Goal: Task Accomplishment & Management: Complete application form

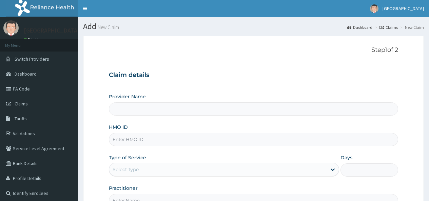
drag, startPoint x: 0, startPoint y: 0, endPoint x: 220, endPoint y: 115, distance: 248.7
click at [220, 185] on div "Practitioner" at bounding box center [253, 196] width 289 height 22
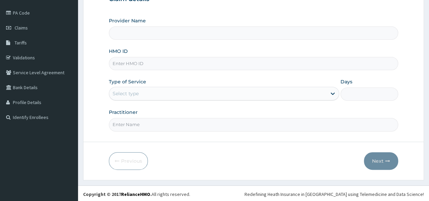
click at [161, 63] on input "HMO ID" at bounding box center [253, 63] width 289 height 13
type input "t"
type input "TVL/10082/A"
click at [144, 93] on div "Select type" at bounding box center [217, 93] width 217 height 11
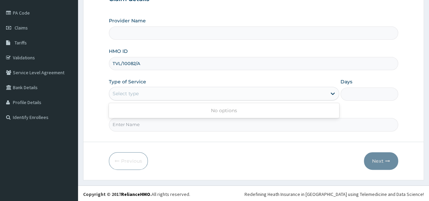
click at [160, 92] on div "Select type" at bounding box center [217, 93] width 217 height 11
click at [124, 90] on div "Select type" at bounding box center [126, 93] width 26 height 7
click at [157, 96] on div "Select type" at bounding box center [217, 93] width 217 height 11
click at [191, 47] on div "Provider Name HMO ID TVL/10082/A Type of Service Select type Days Practitioner" at bounding box center [253, 74] width 289 height 114
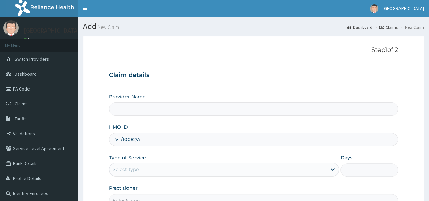
click at [119, 109] on input "Provider Name" at bounding box center [253, 108] width 289 height 13
click at [160, 111] on input "Provider Name" at bounding box center [253, 108] width 289 height 13
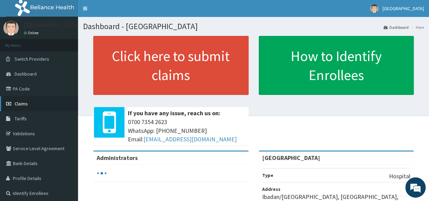
click at [36, 103] on link "Claims" at bounding box center [39, 103] width 78 height 15
click at [39, 101] on link "Claims" at bounding box center [39, 103] width 78 height 15
click at [33, 105] on link "Claims" at bounding box center [39, 103] width 78 height 15
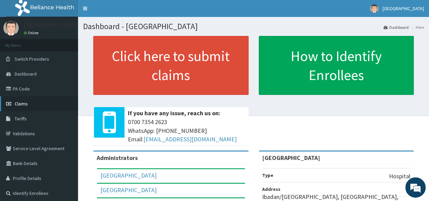
click at [40, 103] on link "Claims" at bounding box center [39, 103] width 78 height 15
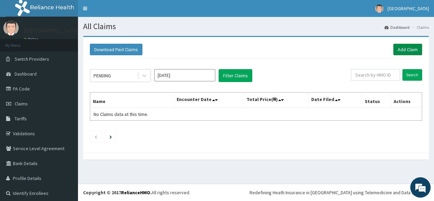
click at [408, 47] on link "Add Claim" at bounding box center [407, 50] width 29 height 12
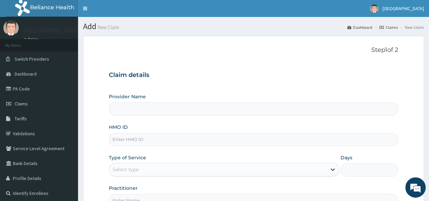
type input "[GEOGRAPHIC_DATA]"
click at [181, 139] on input "HMO ID" at bounding box center [253, 139] width 289 height 13
type input "TVL/10082/A"
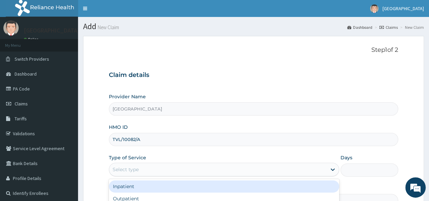
click at [172, 171] on div "Select type" at bounding box center [217, 169] width 217 height 11
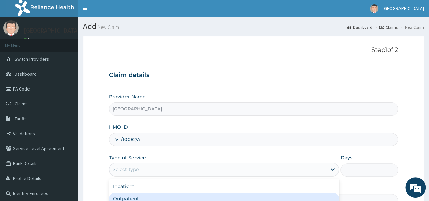
click at [169, 194] on div "Outpatient" at bounding box center [224, 199] width 230 height 12
type input "1"
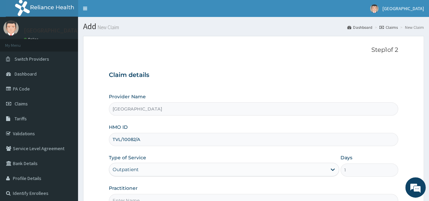
click at [244, 179] on div "Provider Name Good Shepherd Catholic Hospital HMO ID TVL/10082/A Type of Servic…" at bounding box center [253, 150] width 289 height 114
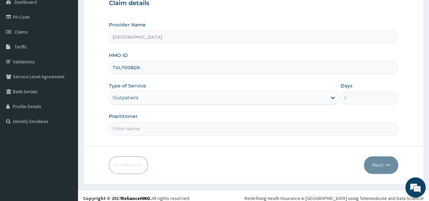
scroll to position [76, 0]
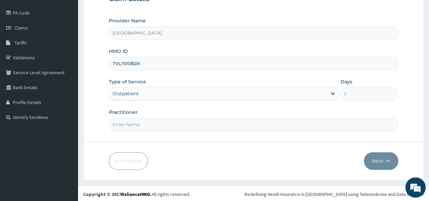
click at [165, 120] on input "Practitioner" at bounding box center [253, 124] width 289 height 13
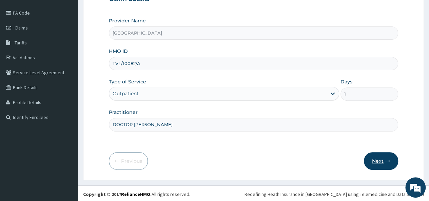
type input "DOCTOR [PERSON_NAME]"
click at [378, 159] on button "Next" at bounding box center [381, 161] width 34 height 18
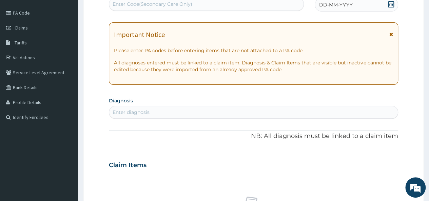
click at [351, 1] on div "DD-MM-YYYY" at bounding box center [356, 5] width 83 height 14
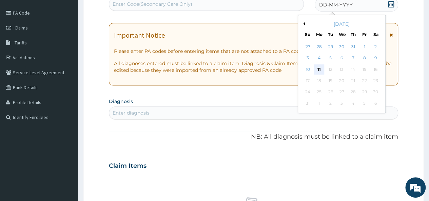
click at [320, 66] on div "11" at bounding box center [319, 69] width 10 height 10
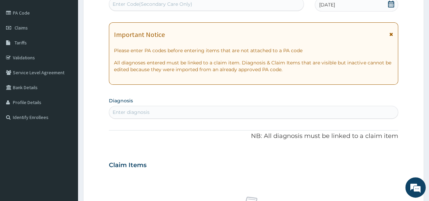
click at [167, 110] on div "Enter diagnosis" at bounding box center [253, 112] width 289 height 11
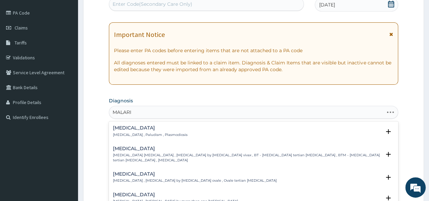
type input "[MEDICAL_DATA]"
click at [162, 133] on p "[MEDICAL_DATA] , Paludism , Plasmodiosis" at bounding box center [150, 135] width 75 height 5
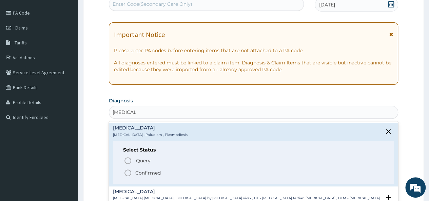
click at [152, 171] on p "Confirmed" at bounding box center [147, 173] width 25 height 7
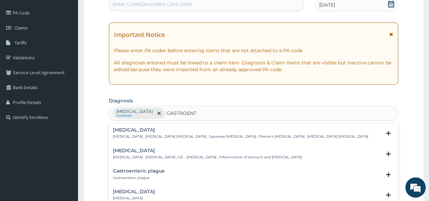
click at [155, 190] on h4 "[MEDICAL_DATA]" at bounding box center [134, 191] width 42 height 5
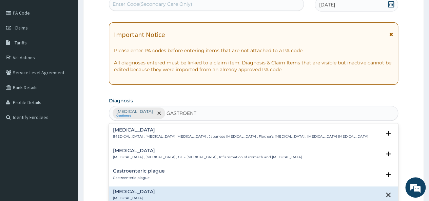
click at [155, 190] on h4 "[MEDICAL_DATA]" at bounding box center [134, 191] width 42 height 5
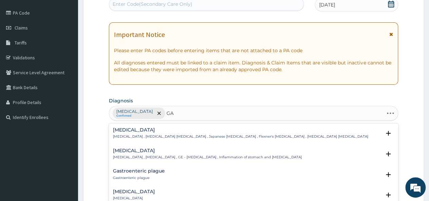
type input "G"
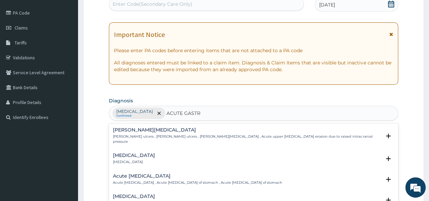
type input "ACUTE [MEDICAL_DATA]"
click at [155, 153] on h4 "[MEDICAL_DATA]" at bounding box center [134, 155] width 42 height 5
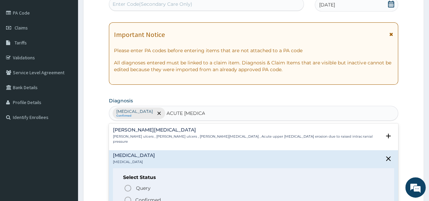
click at [128, 196] on icon "status option filled" at bounding box center [128, 200] width 8 height 8
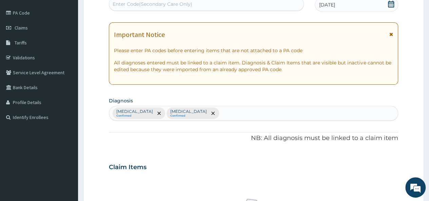
click at [181, 171] on div "Claim Items" at bounding box center [253, 166] width 289 height 18
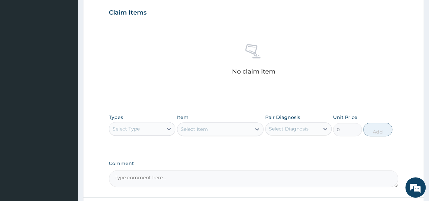
scroll to position [239, 0]
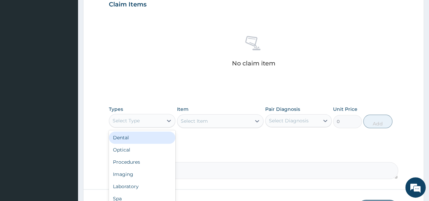
click at [146, 119] on div "Select Type" at bounding box center [136, 120] width 54 height 11
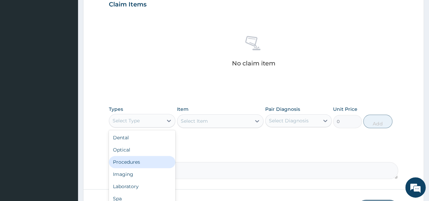
click at [145, 158] on div "Procedures" at bounding box center [142, 162] width 66 height 12
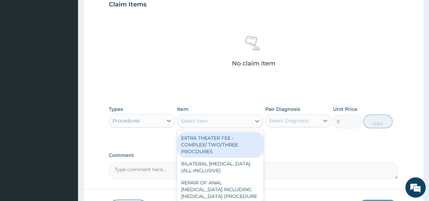
click at [221, 119] on div "Select Item" at bounding box center [214, 121] width 74 height 11
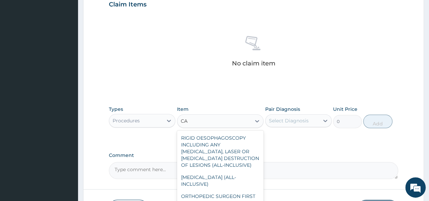
type input "C"
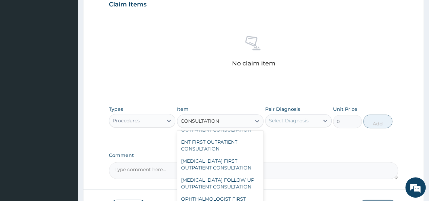
scroll to position [0, 0]
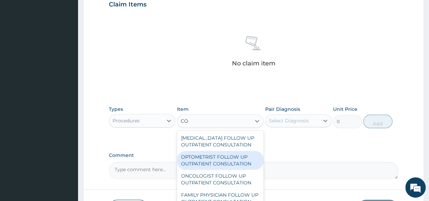
type input "C"
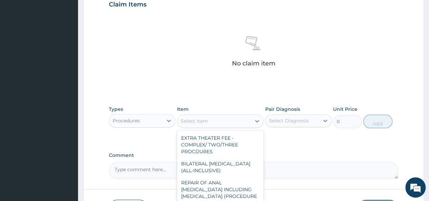
scroll to position [211, 0]
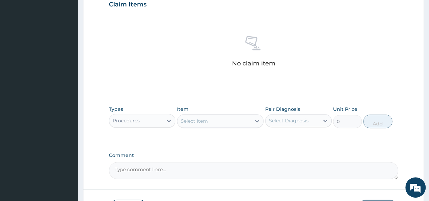
click at [373, 21] on div "No claim item" at bounding box center [253, 53] width 289 height 78
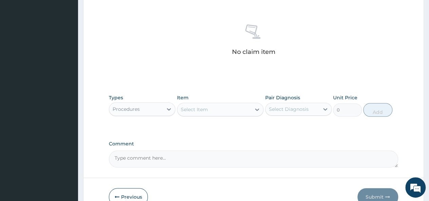
scroll to position [258, 0]
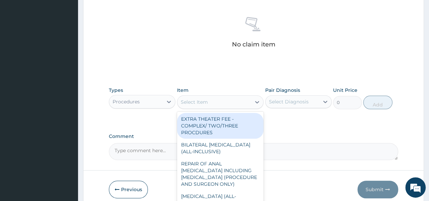
click at [214, 97] on div "Select Item" at bounding box center [214, 102] width 74 height 11
click at [151, 98] on div "Procedures" at bounding box center [136, 101] width 54 height 11
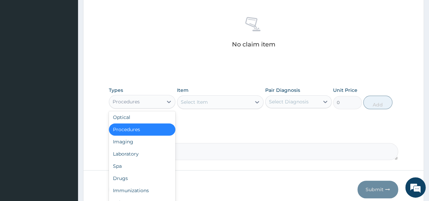
scroll to position [23, 0]
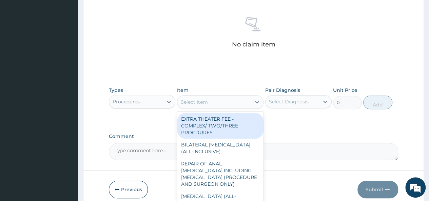
click at [218, 99] on div "Select Item" at bounding box center [214, 102] width 74 height 11
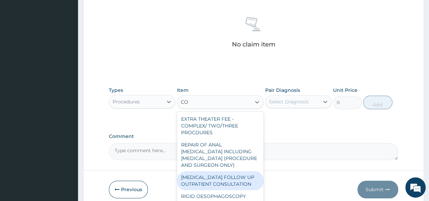
type input "C"
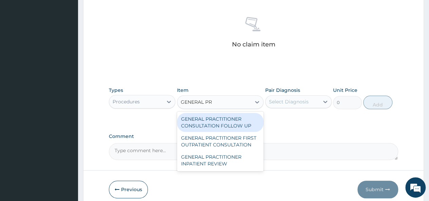
type input "GENERAL PRA"
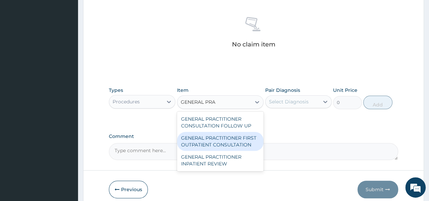
click at [232, 139] on div "GENERAL PRACTITIONER FIRST OUTPATIENT CONSULTATION" at bounding box center [220, 141] width 87 height 19
type input "3750"
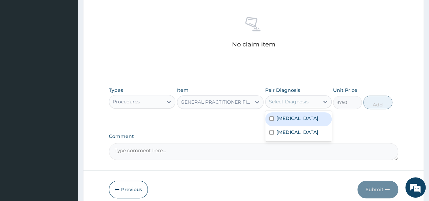
click at [305, 98] on div "Select Diagnosis" at bounding box center [289, 101] width 40 height 7
click at [270, 117] on input "checkbox" at bounding box center [271, 118] width 4 height 4
checkbox input "true"
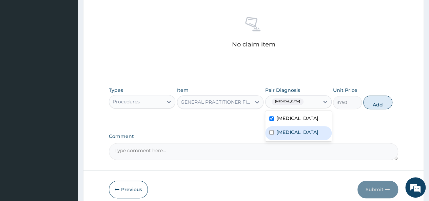
click at [272, 131] on input "checkbox" at bounding box center [271, 132] width 4 height 4
checkbox input "true"
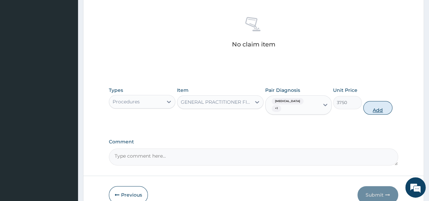
click at [378, 102] on button "Add" at bounding box center [377, 108] width 29 height 14
type input "0"
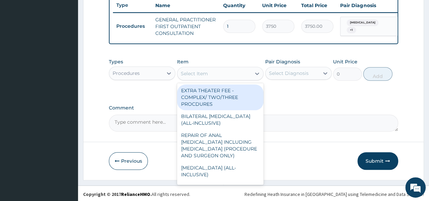
click at [213, 72] on div "Select Item" at bounding box center [220, 74] width 87 height 14
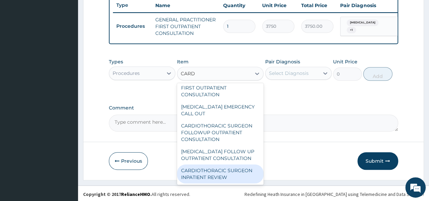
scroll to position [0, 0]
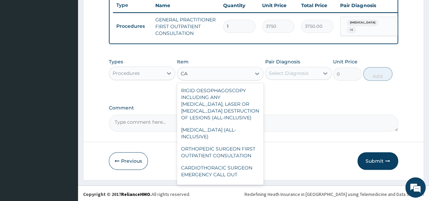
type input "C"
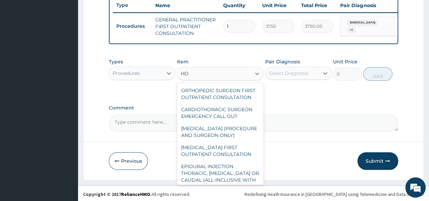
type input "H"
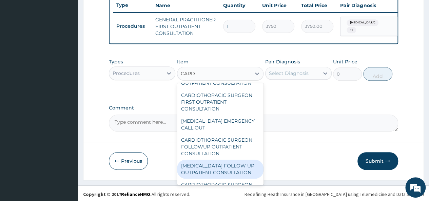
scroll to position [66, 0]
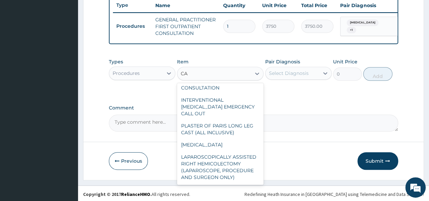
type input "C"
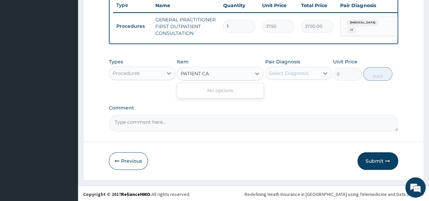
scroll to position [0, 0]
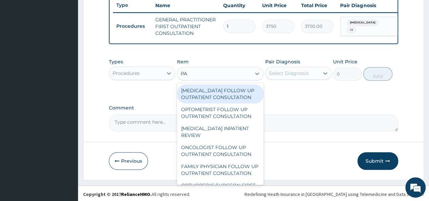
type input "P"
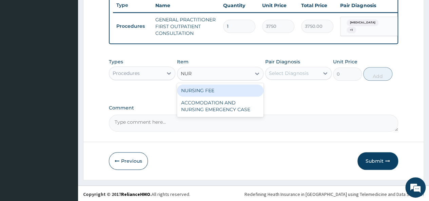
type input "NU"
click at [220, 92] on div "NURSING FEE" at bounding box center [220, 90] width 87 height 12
type input "1875"
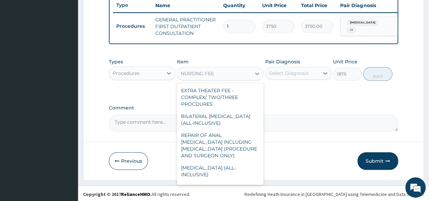
click at [222, 74] on div "NURSING FEE" at bounding box center [214, 73] width 74 height 11
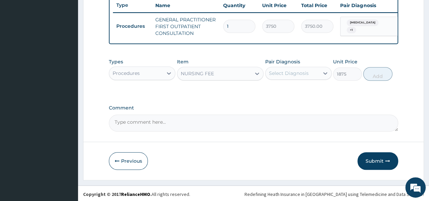
click at [222, 78] on div "NURSING FEE" at bounding box center [214, 73] width 74 height 11
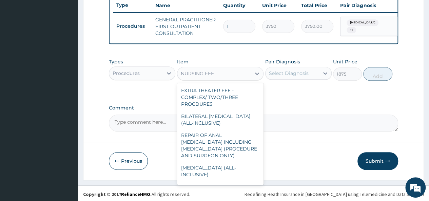
click at [220, 77] on div "NURSING FEE" at bounding box center [214, 73] width 74 height 11
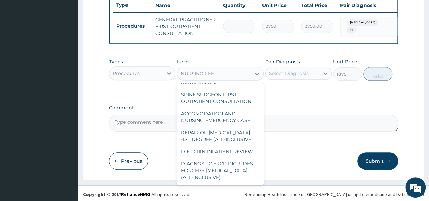
scroll to position [0, 0]
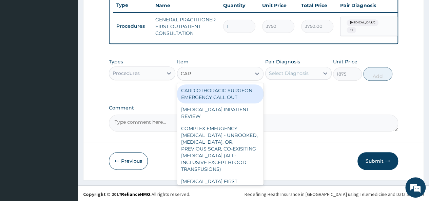
type input "CARD"
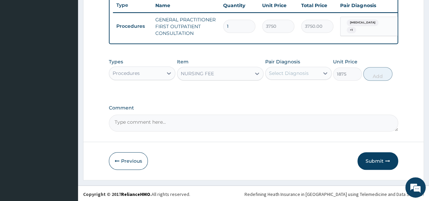
click at [198, 75] on div "NURSING FEE" at bounding box center [214, 73] width 74 height 11
click at [148, 65] on div "Types Procedures" at bounding box center [142, 69] width 66 height 22
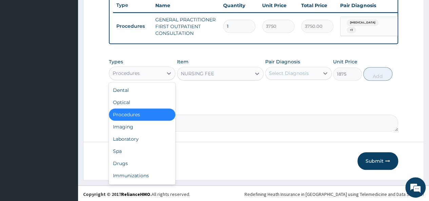
click at [148, 77] on div "Procedures" at bounding box center [136, 73] width 54 height 11
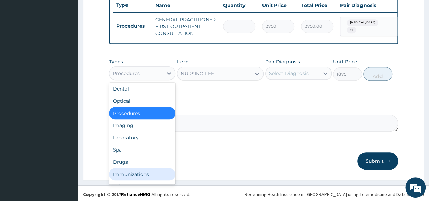
scroll to position [14, 0]
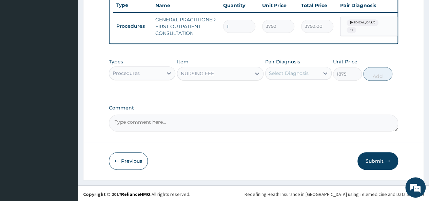
click at [148, 77] on div "Procedures" at bounding box center [136, 73] width 54 height 11
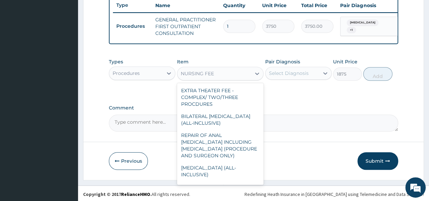
click at [214, 76] on div "NURSING FEE" at bounding box center [214, 73] width 74 height 11
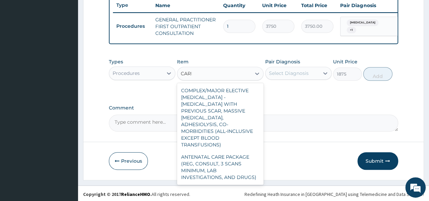
scroll to position [66, 0]
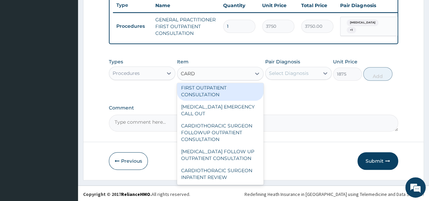
type input "CARD"
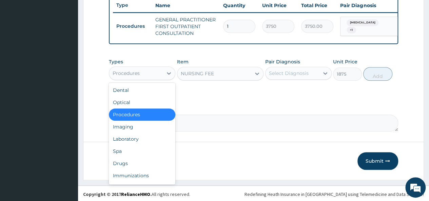
click at [149, 74] on div "Procedures" at bounding box center [136, 73] width 54 height 11
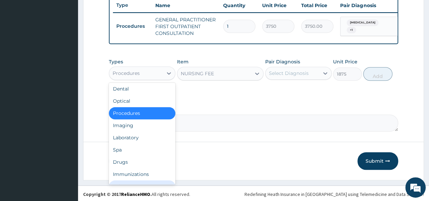
scroll to position [14, 0]
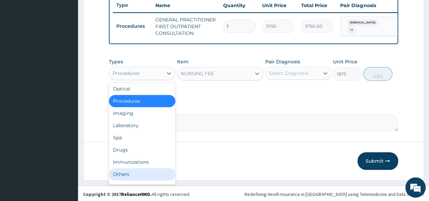
click at [140, 178] on div "Others" at bounding box center [142, 174] width 66 height 12
type input "0"
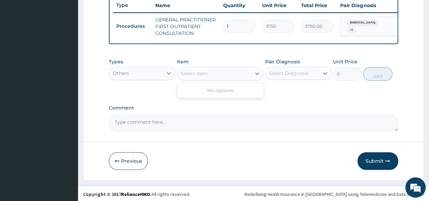
click at [219, 78] on div "Select Item" at bounding box center [214, 73] width 74 height 11
type input "C"
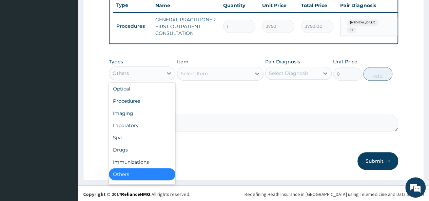
click at [141, 75] on div "Others" at bounding box center [136, 73] width 54 height 11
click at [149, 126] on div "Laboratory" at bounding box center [142, 125] width 66 height 12
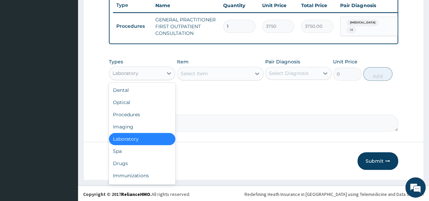
click at [146, 76] on div "Laboratory" at bounding box center [136, 73] width 54 height 11
click at [141, 117] on div "Procedures" at bounding box center [142, 114] width 66 height 12
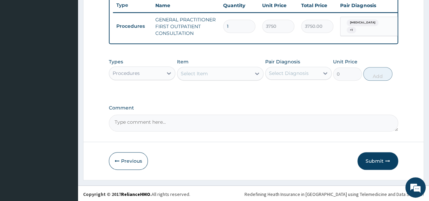
click at [211, 75] on div "Select Item" at bounding box center [214, 73] width 74 height 11
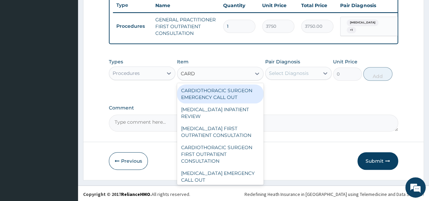
type input "CARD"
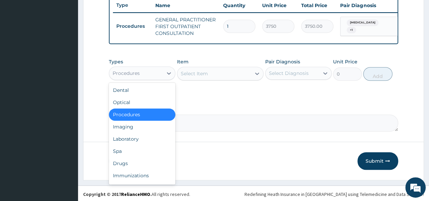
click at [148, 76] on div "Procedures" at bounding box center [136, 73] width 54 height 11
click at [144, 144] on div "Laboratory" at bounding box center [142, 139] width 66 height 12
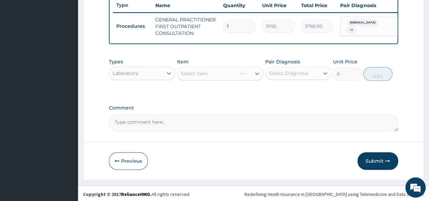
click at [219, 77] on div "Select Item" at bounding box center [220, 74] width 87 height 14
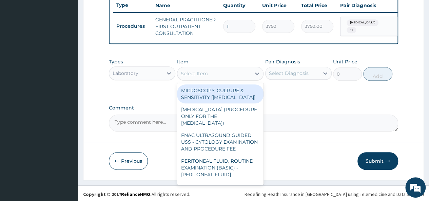
click at [223, 74] on div "Select Item" at bounding box center [214, 73] width 74 height 11
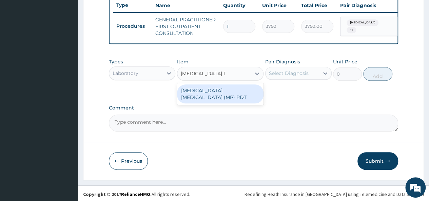
type input "[MEDICAL_DATA] [MEDICAL_DATA]"
click at [248, 98] on div "[MEDICAL_DATA] [MEDICAL_DATA] (MP) RDT" at bounding box center [220, 93] width 87 height 19
type input "2000"
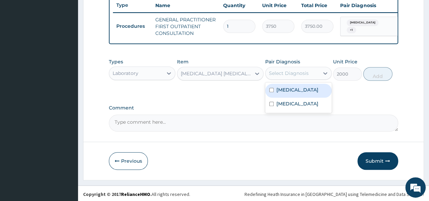
click at [306, 74] on div "Select Diagnosis" at bounding box center [289, 73] width 40 height 7
click at [270, 92] on input "checkbox" at bounding box center [271, 90] width 4 height 4
checkbox input "true"
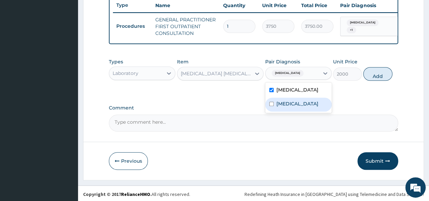
click at [270, 106] on input "checkbox" at bounding box center [271, 104] width 4 height 4
checkbox input "true"
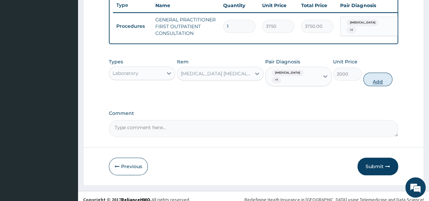
click at [380, 78] on button "Add" at bounding box center [377, 80] width 29 height 14
type input "0"
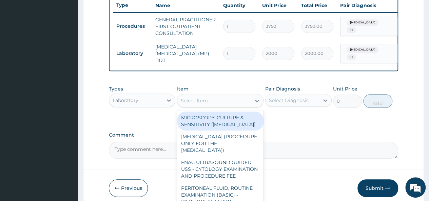
click at [227, 101] on div "Select Item" at bounding box center [214, 100] width 74 height 11
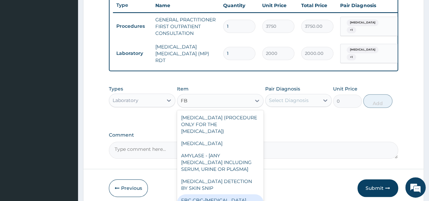
type input "F"
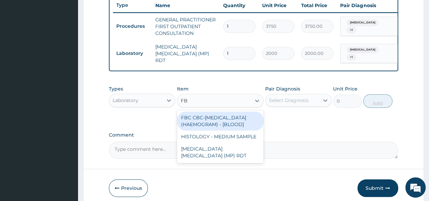
type input "FBC"
click at [229, 124] on div "FBC CBC-[MEDICAL_DATA] (HAEMOGRAM) - [BLOOD]" at bounding box center [220, 121] width 87 height 19
type input "5000"
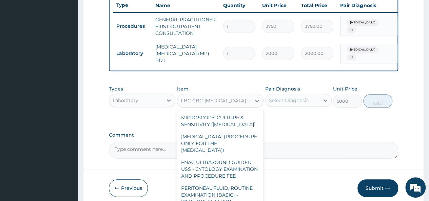
click at [249, 102] on div "FBC CBC-[MEDICAL_DATA] (HAEMOGRAM) - [BLOOD]" at bounding box center [216, 100] width 71 height 7
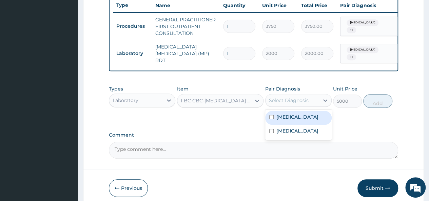
click at [296, 103] on div "Select Diagnosis" at bounding box center [289, 100] width 40 height 7
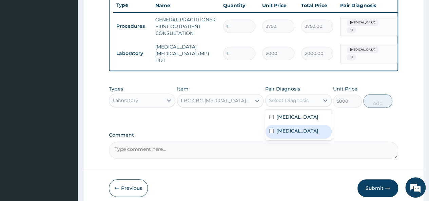
click at [271, 132] on input "checkbox" at bounding box center [271, 131] width 4 height 4
checkbox input "true"
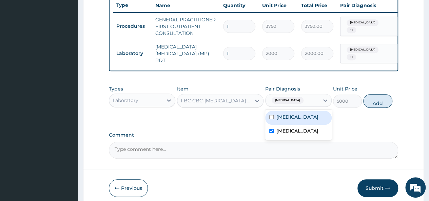
click at [271, 119] on input "checkbox" at bounding box center [271, 117] width 4 height 4
checkbox input "true"
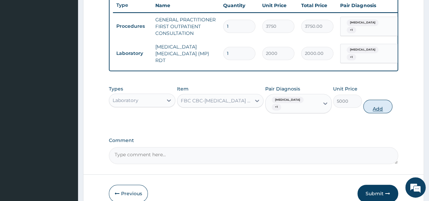
click at [380, 108] on button "Add" at bounding box center [377, 107] width 29 height 14
type input "0"
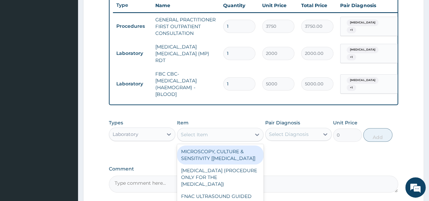
click at [222, 134] on div "Select Item" at bounding box center [214, 134] width 74 height 11
type input "PC"
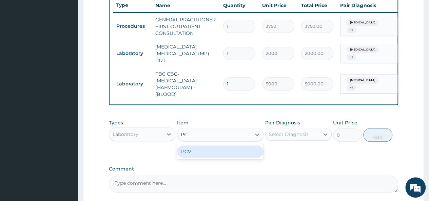
click at [222, 152] on div "PCV" at bounding box center [220, 151] width 87 height 12
type input "2187.5"
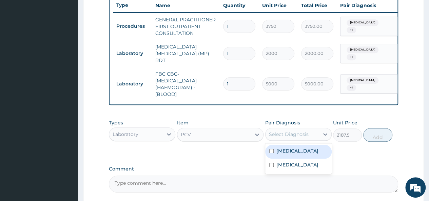
click at [278, 136] on div "Select Diagnosis" at bounding box center [289, 134] width 40 height 7
click at [272, 152] on input "checkbox" at bounding box center [271, 151] width 4 height 4
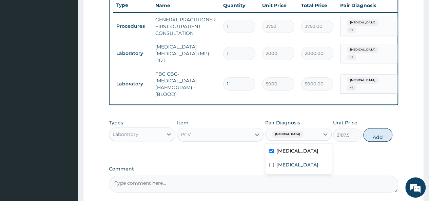
click at [272, 152] on input "checkbox" at bounding box center [271, 151] width 4 height 4
checkbox input "false"
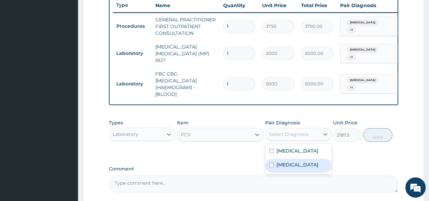
click at [267, 160] on div "[MEDICAL_DATA] [MEDICAL_DATA]" at bounding box center [298, 158] width 66 height 31
click at [270, 164] on input "checkbox" at bounding box center [271, 165] width 4 height 4
checkbox input "true"
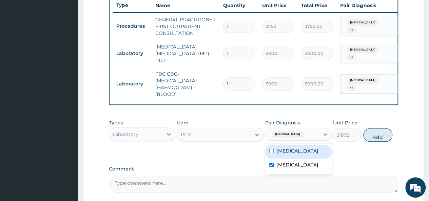
click at [270, 153] on input "checkbox" at bounding box center [271, 151] width 4 height 4
checkbox input "true"
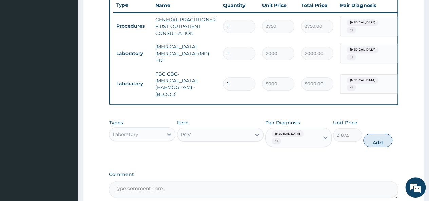
click at [379, 140] on button "Add" at bounding box center [377, 141] width 29 height 14
type input "0"
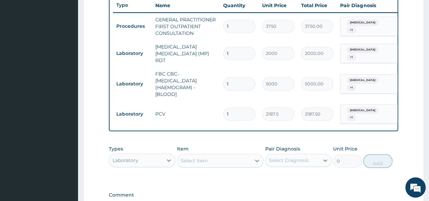
click at [352, 173] on div "Types Laboratory Item Select Item Pair Diagnosis Select Diagnosis Unit Price 0 …" at bounding box center [253, 161] width 289 height 39
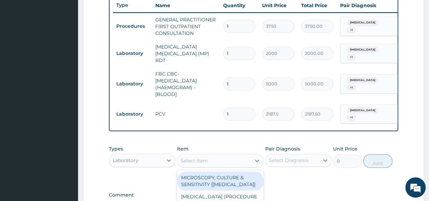
click at [218, 157] on div "Select Item" at bounding box center [214, 160] width 74 height 11
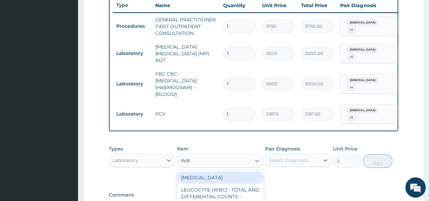
type input "WBC"
click at [221, 178] on div "[MEDICAL_DATA]" at bounding box center [220, 178] width 87 height 12
type input "3750"
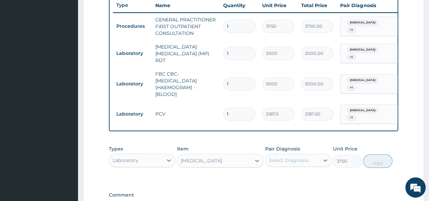
click at [300, 161] on div "Select Diagnosis" at bounding box center [289, 160] width 40 height 7
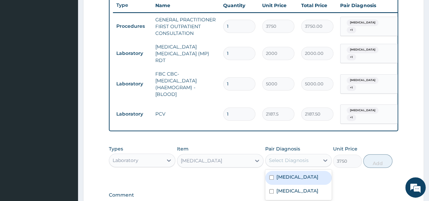
click at [272, 177] on input "checkbox" at bounding box center [271, 177] width 4 height 4
checkbox input "true"
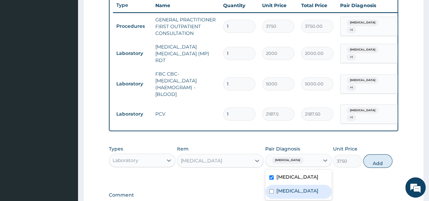
click at [271, 191] on input "checkbox" at bounding box center [271, 191] width 4 height 4
checkbox input "true"
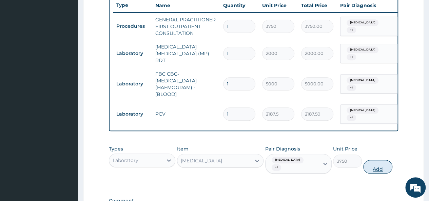
click at [379, 162] on button "Add" at bounding box center [377, 167] width 29 height 14
type input "0"
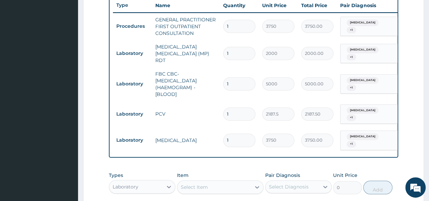
click at [395, 170] on div "Types Laboratory Item Select Item Pair Diagnosis Select Diagnosis Unit Price 0 …" at bounding box center [253, 182] width 289 height 29
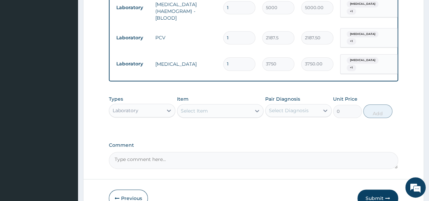
scroll to position [353, 0]
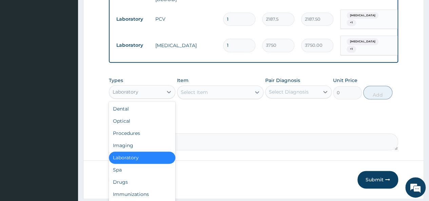
click at [149, 85] on div "Laboratory" at bounding box center [142, 92] width 66 height 14
click at [142, 179] on div "Drugs" at bounding box center [142, 182] width 66 height 12
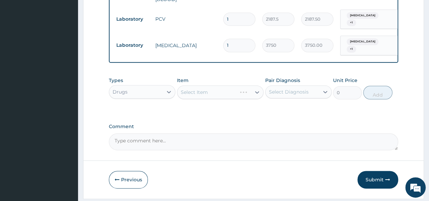
click at [214, 87] on div "Select Item" at bounding box center [220, 92] width 87 height 14
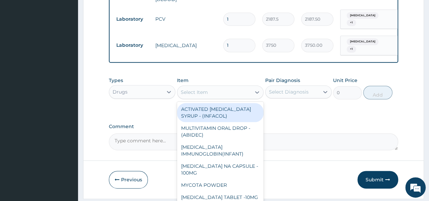
click at [221, 88] on div "Select Item" at bounding box center [214, 92] width 74 height 11
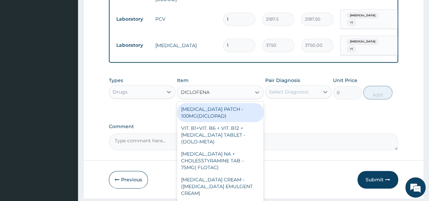
type input "[MEDICAL_DATA]"
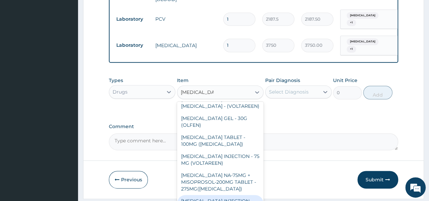
scroll to position [167, 0]
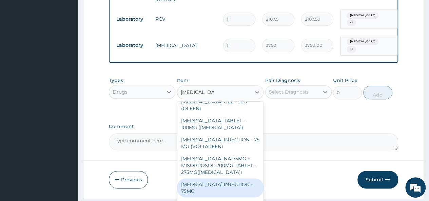
click at [230, 183] on div "[MEDICAL_DATA] INJECTION - 75MG" at bounding box center [220, 187] width 87 height 19
type input "420"
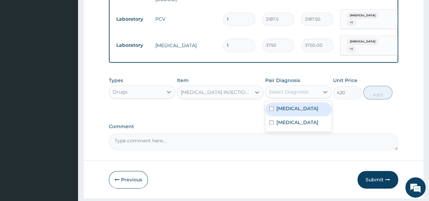
click at [300, 88] on div "Select Diagnosis" at bounding box center [289, 91] width 40 height 7
click at [270, 106] on input "checkbox" at bounding box center [271, 108] width 4 height 4
checkbox input "true"
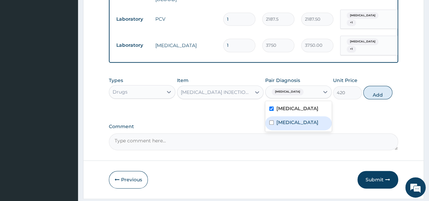
click at [271, 121] on input "checkbox" at bounding box center [271, 122] width 4 height 4
checkbox input "true"
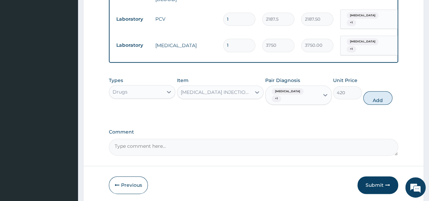
click at [349, 98] on div "Types Drugs Item [MEDICAL_DATA] INJECTION - 75MG Pair Diagnosis [MEDICAL_DATA] …" at bounding box center [253, 91] width 289 height 35
click at [377, 92] on button "Add" at bounding box center [377, 98] width 29 height 14
type input "0"
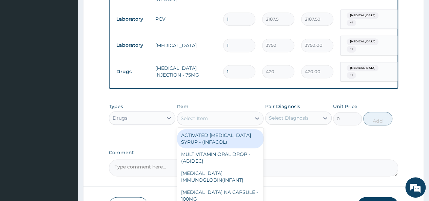
click at [214, 113] on div "Select Item" at bounding box center [214, 118] width 74 height 11
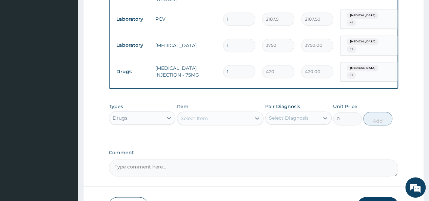
click at [235, 65] on input "1" at bounding box center [239, 71] width 32 height 13
type input "0.00"
type input "2"
type input "840.00"
type input "0.00"
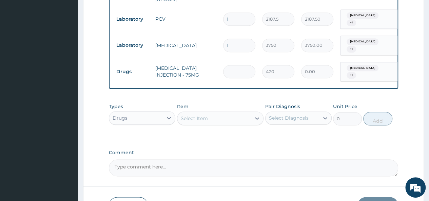
type input "2"
type input "840.00"
type input "2"
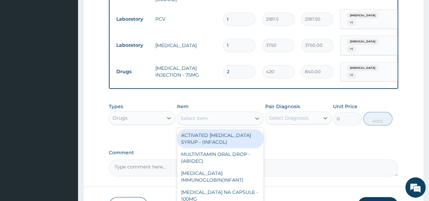
click at [216, 113] on div "Select Item" at bounding box center [214, 118] width 74 height 11
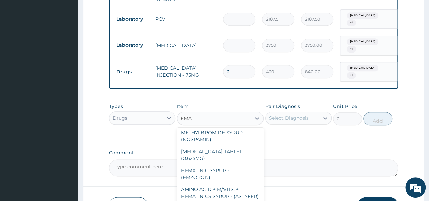
scroll to position [0, 0]
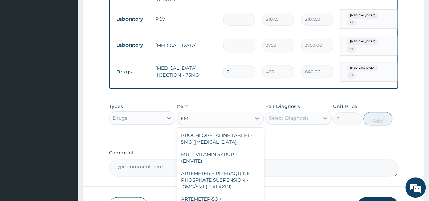
type input "E"
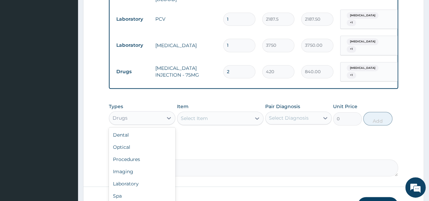
click at [139, 113] on div "Drugs" at bounding box center [136, 118] width 54 height 11
click at [213, 114] on div "Select Item" at bounding box center [214, 118] width 74 height 11
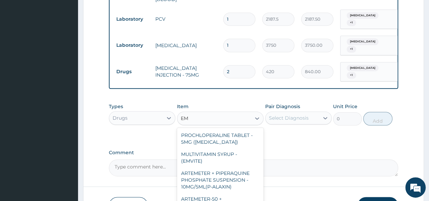
type input "E"
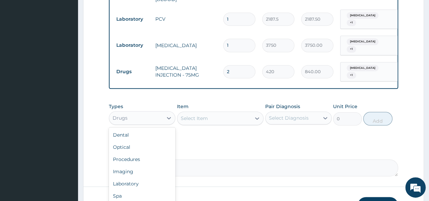
click at [140, 113] on div "Drugs" at bounding box center [136, 118] width 54 height 11
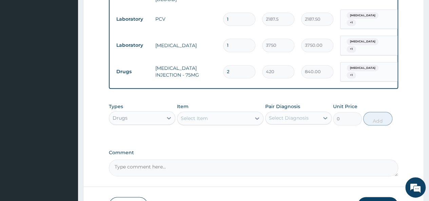
click at [218, 113] on div "Select Item" at bounding box center [214, 118] width 74 height 11
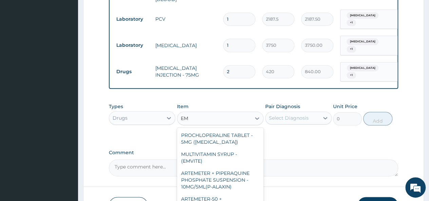
type input "E"
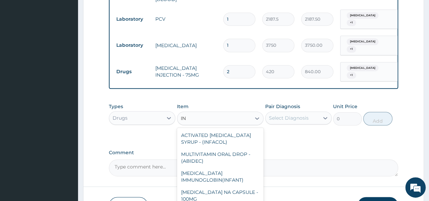
type input "I"
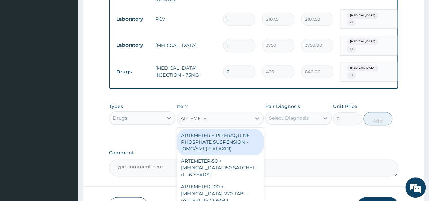
type input "ARTEMETER"
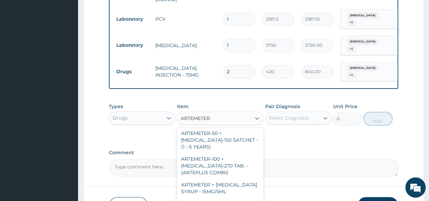
scroll to position [56, 0]
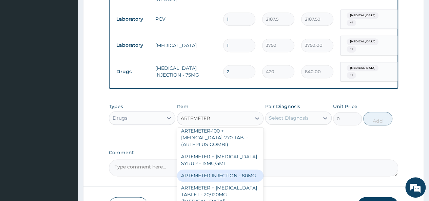
click at [218, 177] on div "ARTEMETER INJECTION - 80MG" at bounding box center [220, 176] width 87 height 12
type input "475.99999999999994"
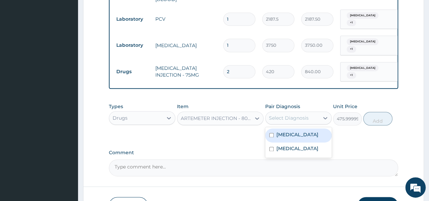
click at [281, 112] on div "Select Diagnosis" at bounding box center [298, 118] width 66 height 13
click at [271, 133] on input "checkbox" at bounding box center [271, 135] width 4 height 4
checkbox input "true"
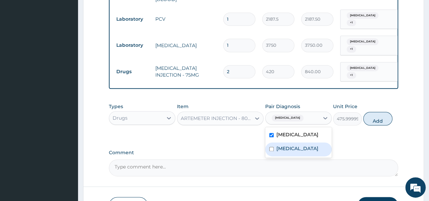
click at [272, 147] on input "checkbox" at bounding box center [271, 149] width 4 height 4
checkbox input "true"
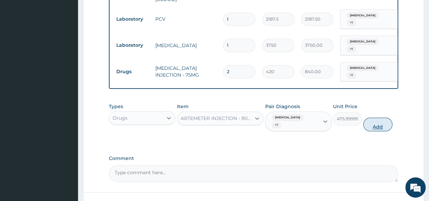
click at [377, 118] on button "Add" at bounding box center [377, 125] width 29 height 14
type input "0"
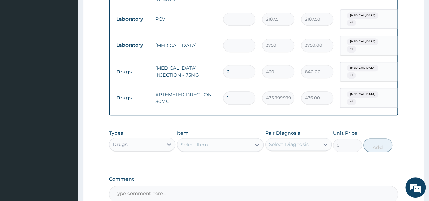
type input "16"
type input "7616.00"
type input "1"
type input "476.00"
type input "0.00"
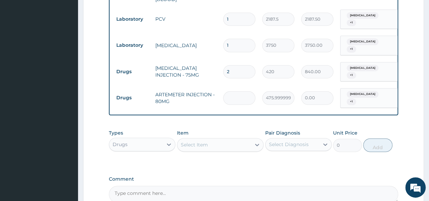
type input "6"
type input "2856.00"
type input "6"
click at [212, 139] on div "Select Item" at bounding box center [214, 144] width 74 height 11
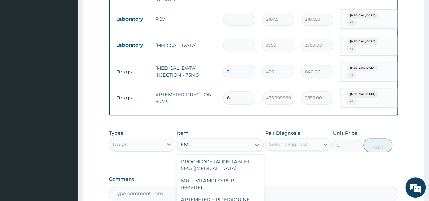
type input "E"
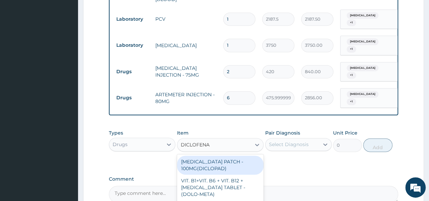
type input "[MEDICAL_DATA]"
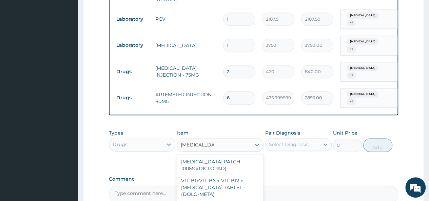
scroll to position [175, 0]
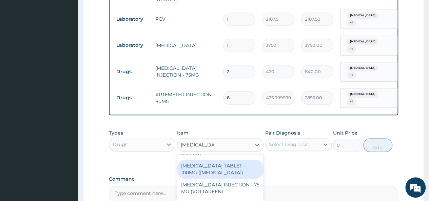
click at [219, 160] on div "[MEDICAL_DATA] TABLET - 100MG ([MEDICAL_DATA])" at bounding box center [220, 169] width 87 height 19
type input "78.39999999999999"
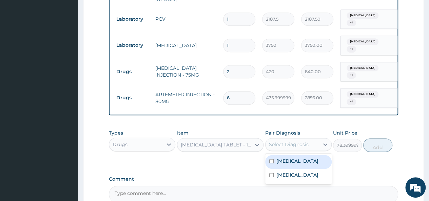
click at [280, 141] on div "Select Diagnosis" at bounding box center [289, 144] width 40 height 7
click at [270, 159] on input "checkbox" at bounding box center [271, 161] width 4 height 4
checkbox input "true"
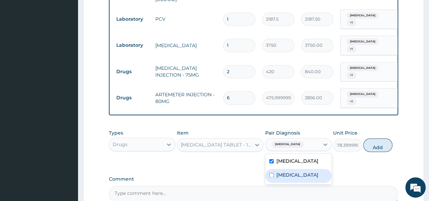
click at [271, 173] on input "checkbox" at bounding box center [271, 175] width 4 height 4
checkbox input "true"
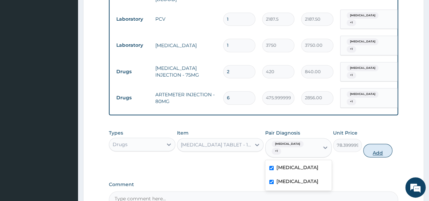
click at [380, 144] on button "Add" at bounding box center [377, 151] width 29 height 14
type input "0"
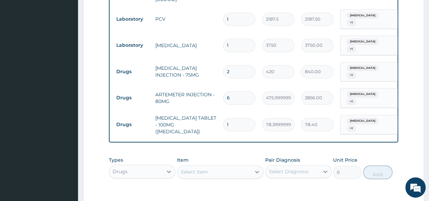
click at [234, 118] on input "1" at bounding box center [239, 124] width 32 height 13
click at [230, 118] on input "1" at bounding box center [239, 124] width 32 height 13
type input "0.00"
type input "8"
type input "627.20"
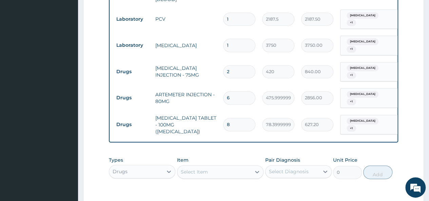
type input "8"
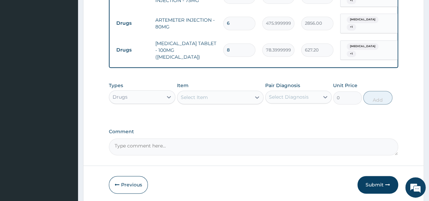
scroll to position [441, 0]
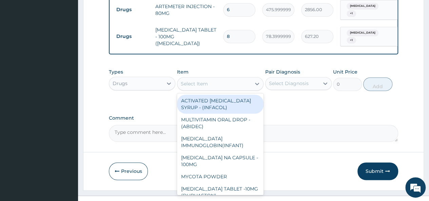
click at [215, 78] on div "Select Item" at bounding box center [214, 83] width 74 height 11
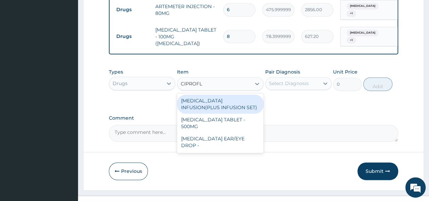
type input "CIPROFLO"
click at [212, 95] on div "[MEDICAL_DATA] INFUSION(PLUS INFUSION SET)" at bounding box center [220, 104] width 87 height 19
type input "1092"
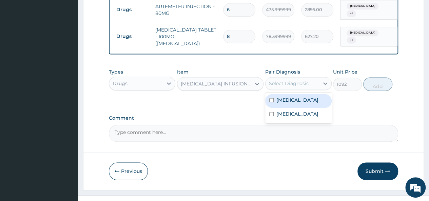
click at [286, 80] on div "Select Diagnosis" at bounding box center [289, 83] width 40 height 7
click at [268, 94] on div "[MEDICAL_DATA]" at bounding box center [298, 101] width 66 height 14
checkbox input "true"
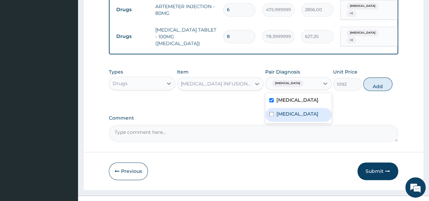
click at [270, 112] on input "checkbox" at bounding box center [271, 114] width 4 height 4
checkbox input "true"
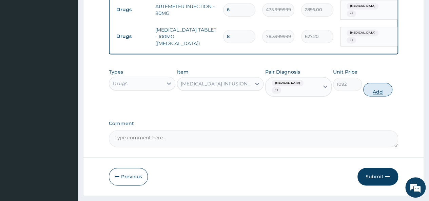
click at [380, 83] on button "Add" at bounding box center [377, 90] width 29 height 14
type input "0"
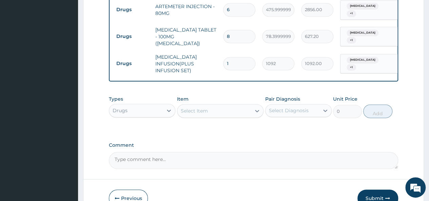
type input "0.00"
type input "4"
type input "4368.00"
type input "4"
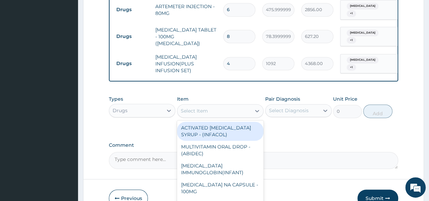
click at [211, 105] on div "Select Item" at bounding box center [214, 110] width 74 height 11
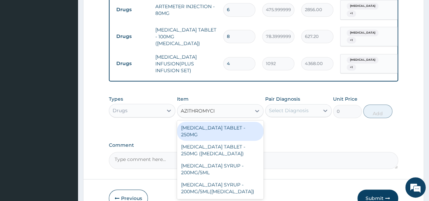
type input "[MEDICAL_DATA]"
click at [209, 122] on div "[MEDICAL_DATA] TABLET - 250MG" at bounding box center [220, 131] width 87 height 19
type input "280"
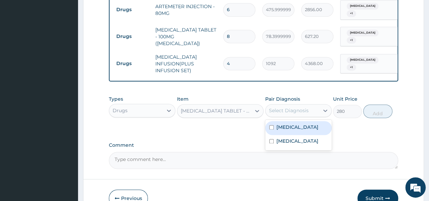
click at [287, 107] on div "Select Diagnosis" at bounding box center [289, 110] width 40 height 7
click at [271, 125] on input "checkbox" at bounding box center [271, 127] width 4 height 4
checkbox input "true"
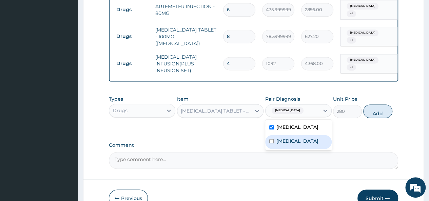
click at [271, 139] on input "checkbox" at bounding box center [271, 141] width 4 height 4
checkbox input "true"
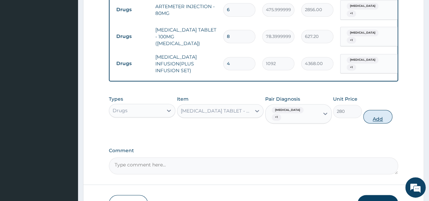
click at [378, 110] on button "Add" at bounding box center [377, 117] width 29 height 14
type input "0"
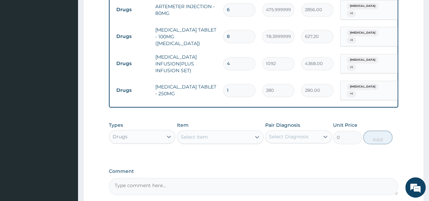
type input "10"
type input "2800.00"
type input "10"
click at [140, 131] on div "Drugs" at bounding box center [136, 136] width 54 height 11
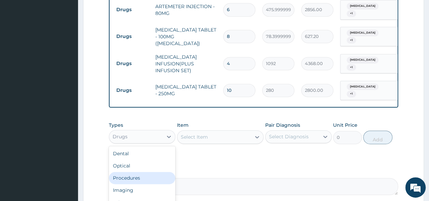
click at [147, 172] on div "Procedures" at bounding box center [142, 178] width 66 height 12
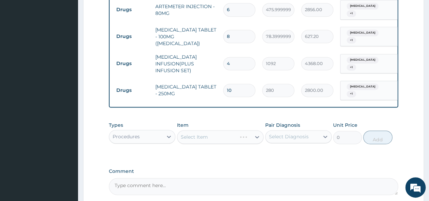
click at [213, 130] on div "Select Item" at bounding box center [220, 137] width 87 height 14
click at [222, 130] on div "Select Item" at bounding box center [220, 137] width 87 height 14
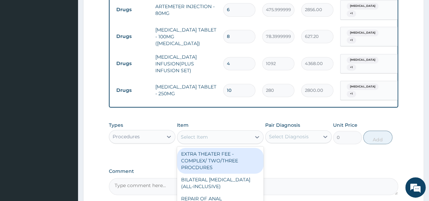
click at [228, 132] on div "Select Item" at bounding box center [214, 137] width 74 height 11
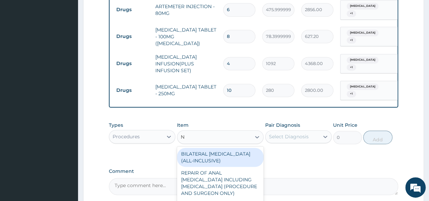
type input "NU"
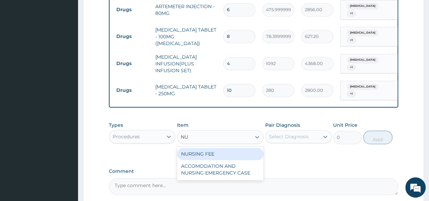
click at [230, 148] on div "NURSING FEE" at bounding box center [220, 154] width 87 height 12
type input "1875"
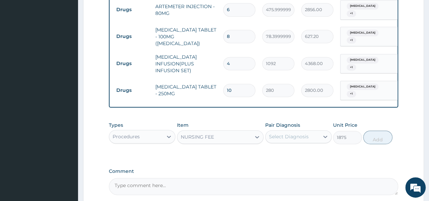
click at [230, 138] on div "Types Procedures Item NURSING FEE Pair Diagnosis Select Diagnosis Unit Price 18…" at bounding box center [253, 137] width 289 height 39
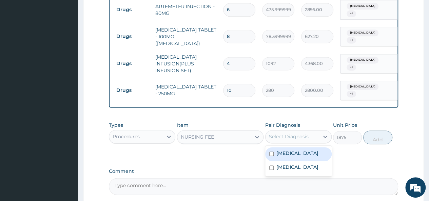
click at [296, 133] on div "Select Diagnosis" at bounding box center [289, 136] width 40 height 7
click at [271, 152] on input "checkbox" at bounding box center [271, 154] width 4 height 4
checkbox input "true"
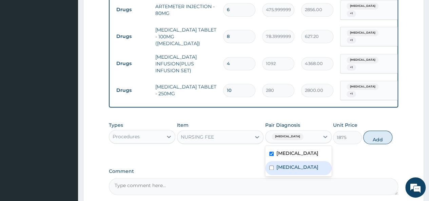
click at [269, 165] on input "checkbox" at bounding box center [271, 167] width 4 height 4
checkbox input "true"
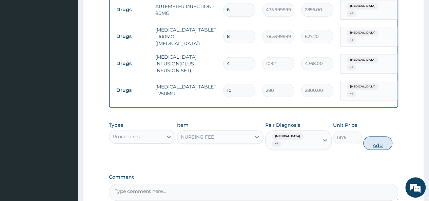
click at [382, 136] on button "Add" at bounding box center [377, 143] width 29 height 14
type input "0"
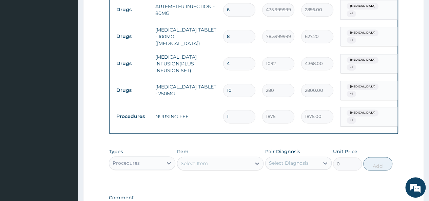
click at [231, 110] on input "1" at bounding box center [239, 116] width 32 height 13
type input "0.00"
type input "3"
type input "5625.00"
type input "2"
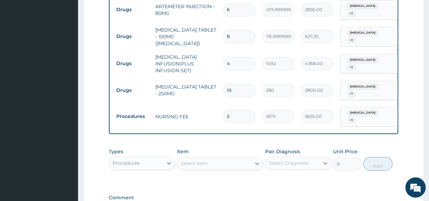
type input "3750.00"
type input "1"
type input "1875.00"
type input "13"
type input "24375.00"
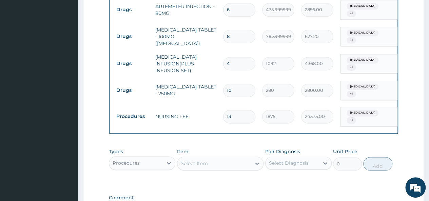
type input "1"
type input "1875.00"
type input "0.00"
type input "3"
type input "5625.00"
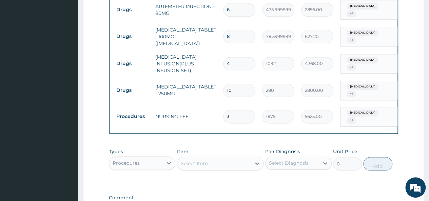
type input "3"
click at [275, 162] on div "Types Procedures Item Select Item Pair Diagnosis Select Diagnosis Unit Price 0 …" at bounding box center [253, 164] width 289 height 39
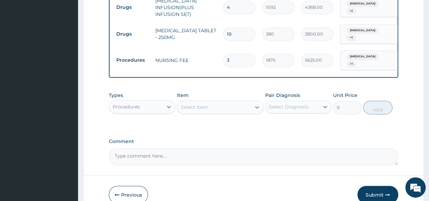
scroll to position [515, 0]
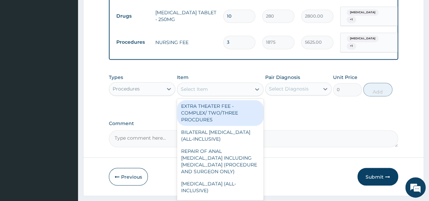
click at [222, 84] on div "Select Item" at bounding box center [214, 89] width 74 height 11
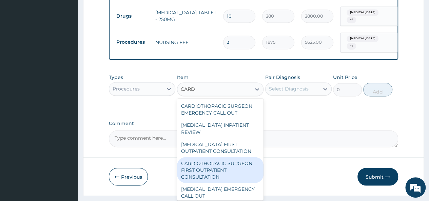
scroll to position [7, 0]
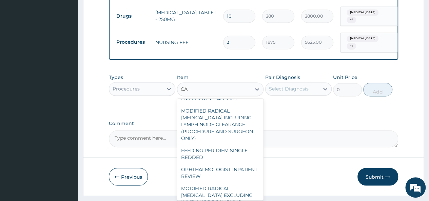
type input "C"
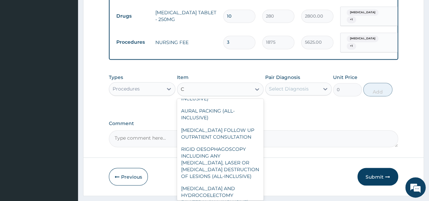
scroll to position [463, 0]
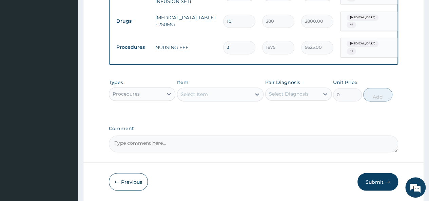
scroll to position [515, 0]
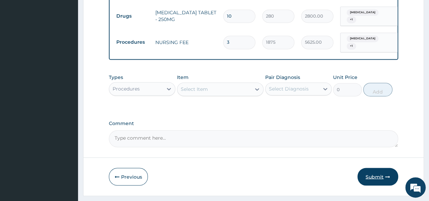
click at [379, 168] on button "Submit" at bounding box center [377, 177] width 41 height 18
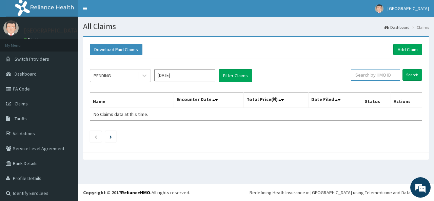
click at [384, 74] on input "text" at bounding box center [375, 75] width 49 height 12
type input "TVL/10082/A"
click at [410, 75] on input "Search" at bounding box center [412, 75] width 20 height 12
